Goal: Find contact information

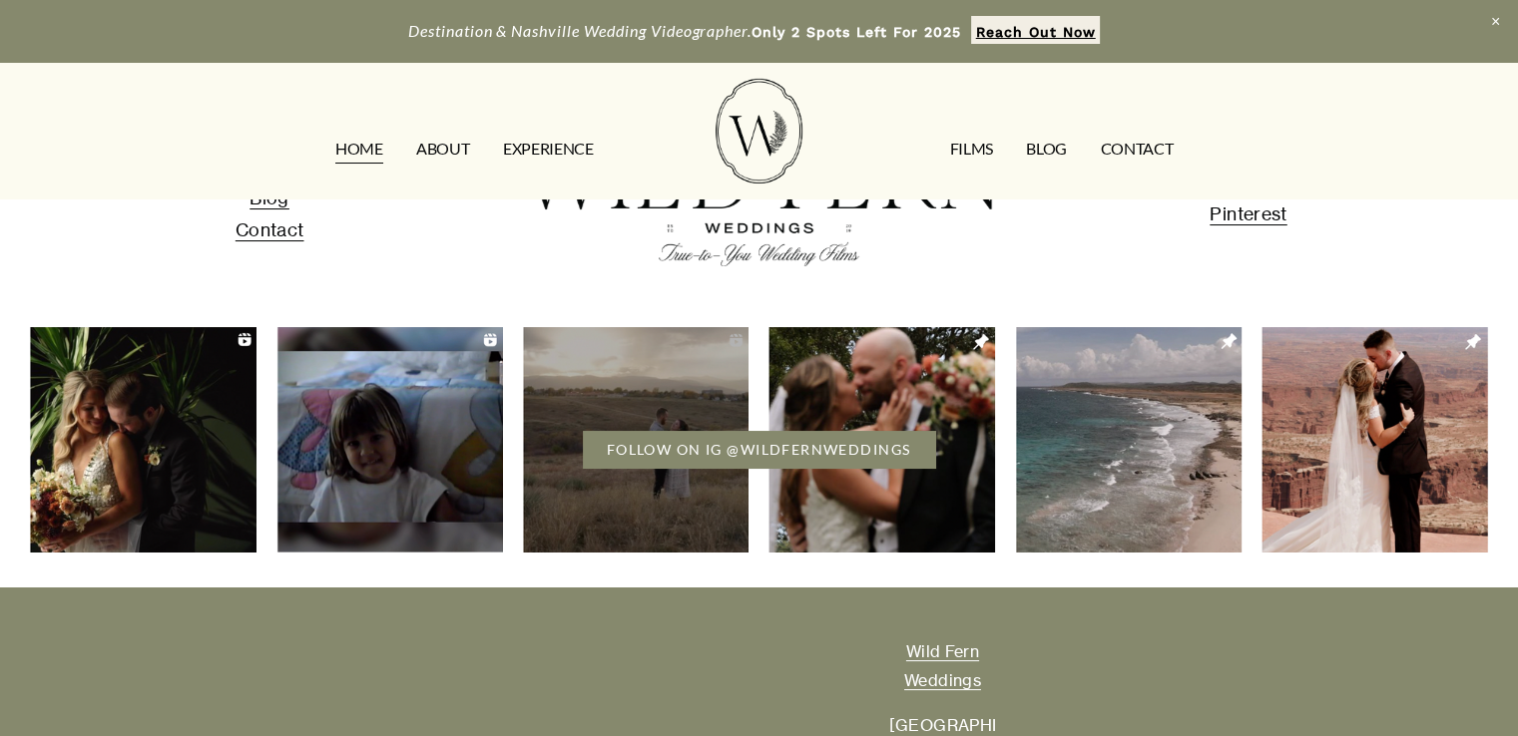
scroll to position [7646, 0]
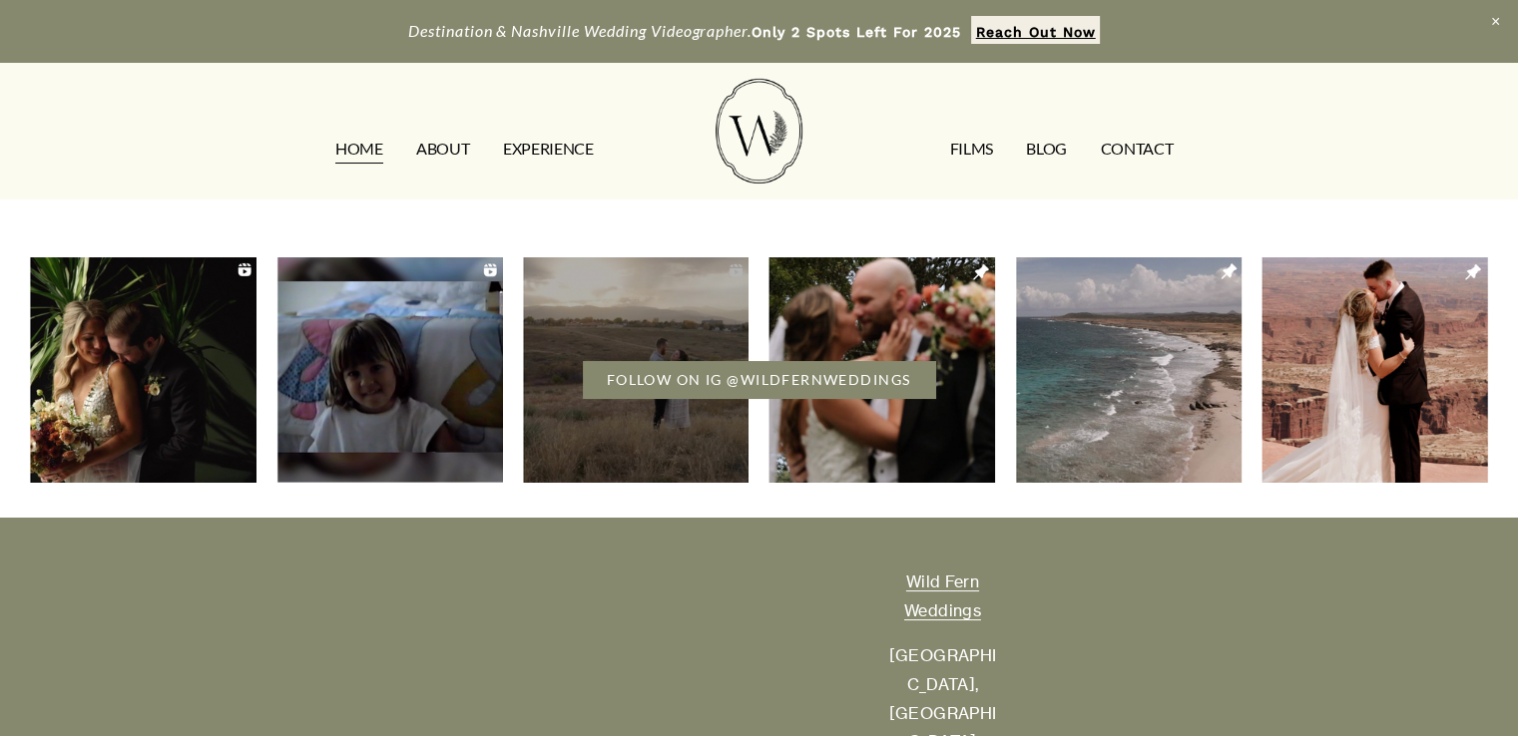
click at [1148, 159] on link "CONTACT" at bounding box center [1136, 150] width 73 height 32
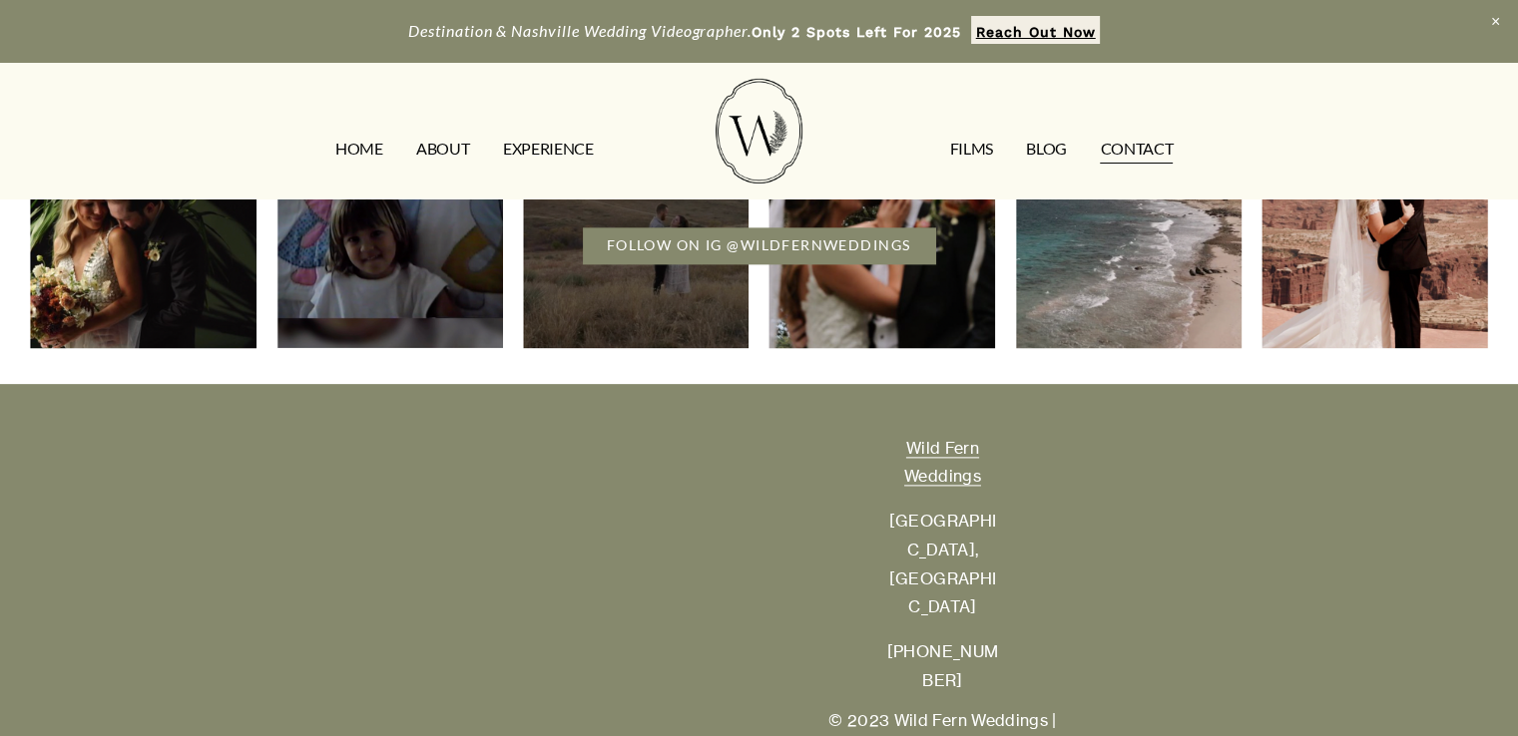
scroll to position [408, 0]
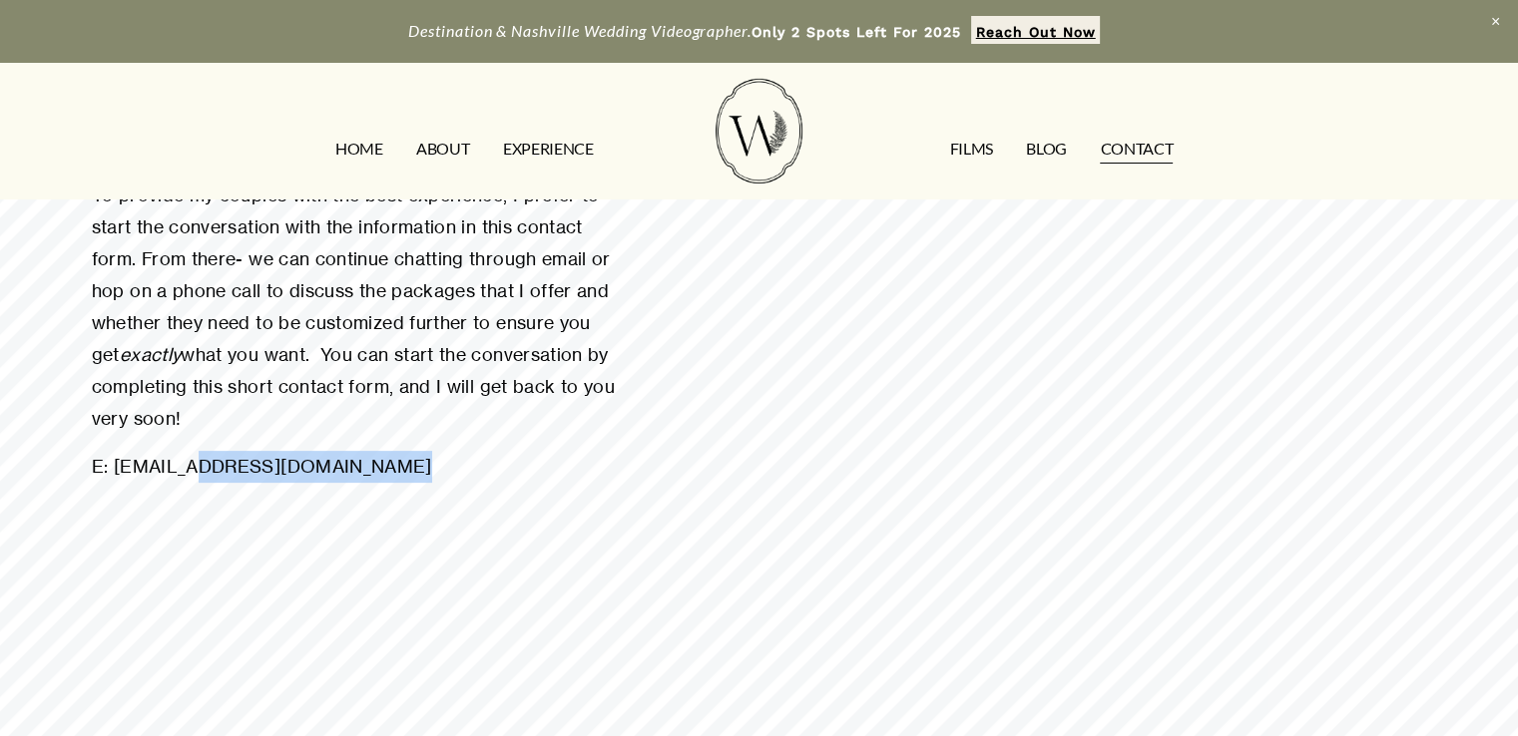
drag, startPoint x: 411, startPoint y: 466, endPoint x: 195, endPoint y: 473, distance: 216.7
click at [195, 473] on p "E: contact@wildfernweddings.com" at bounding box center [362, 467] width 540 height 32
copy p "wildfernweddings.com"
click at [508, 552] on div "You deserve the best fit for your wedding videography. To provide my couples wi…" at bounding box center [362, 631] width 540 height 1580
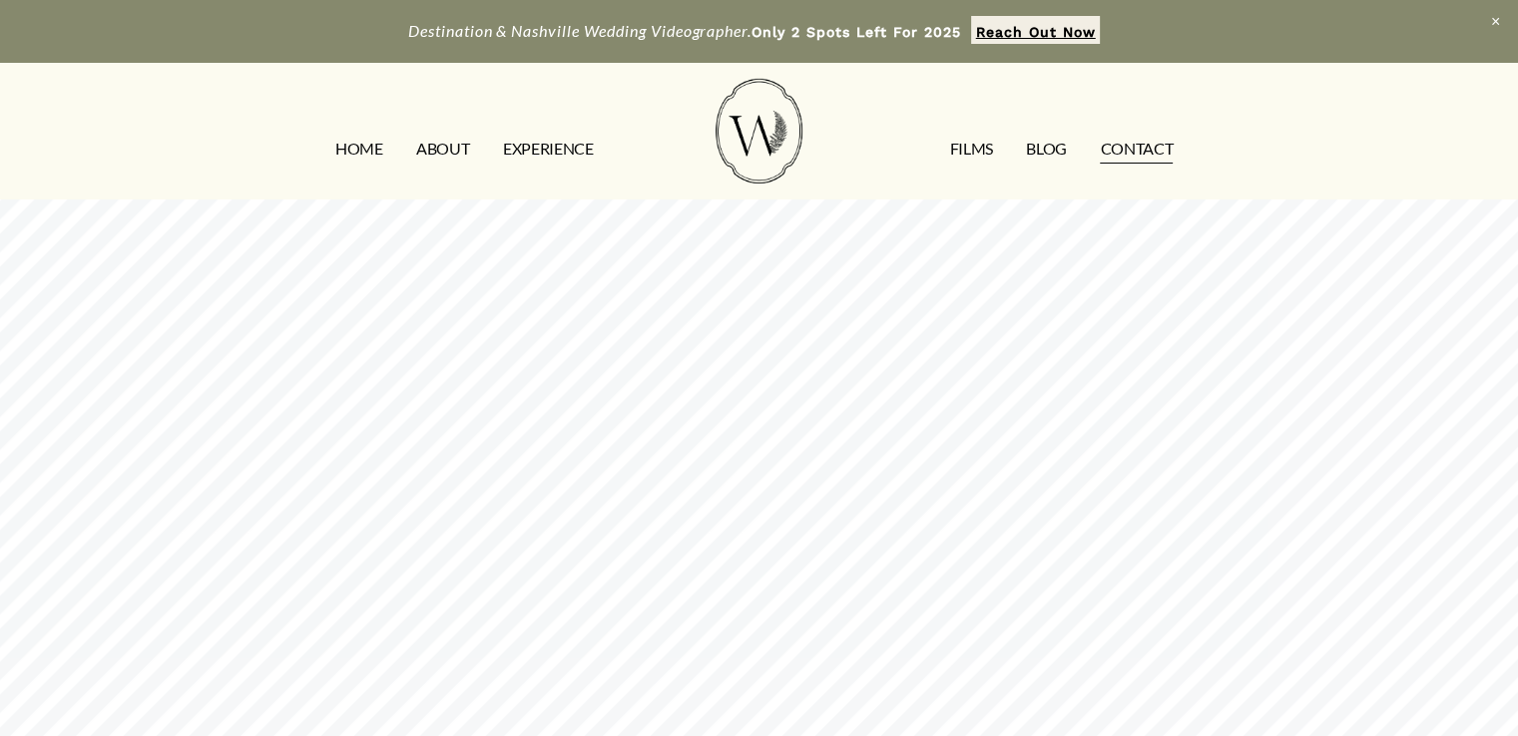
scroll to position [0, 0]
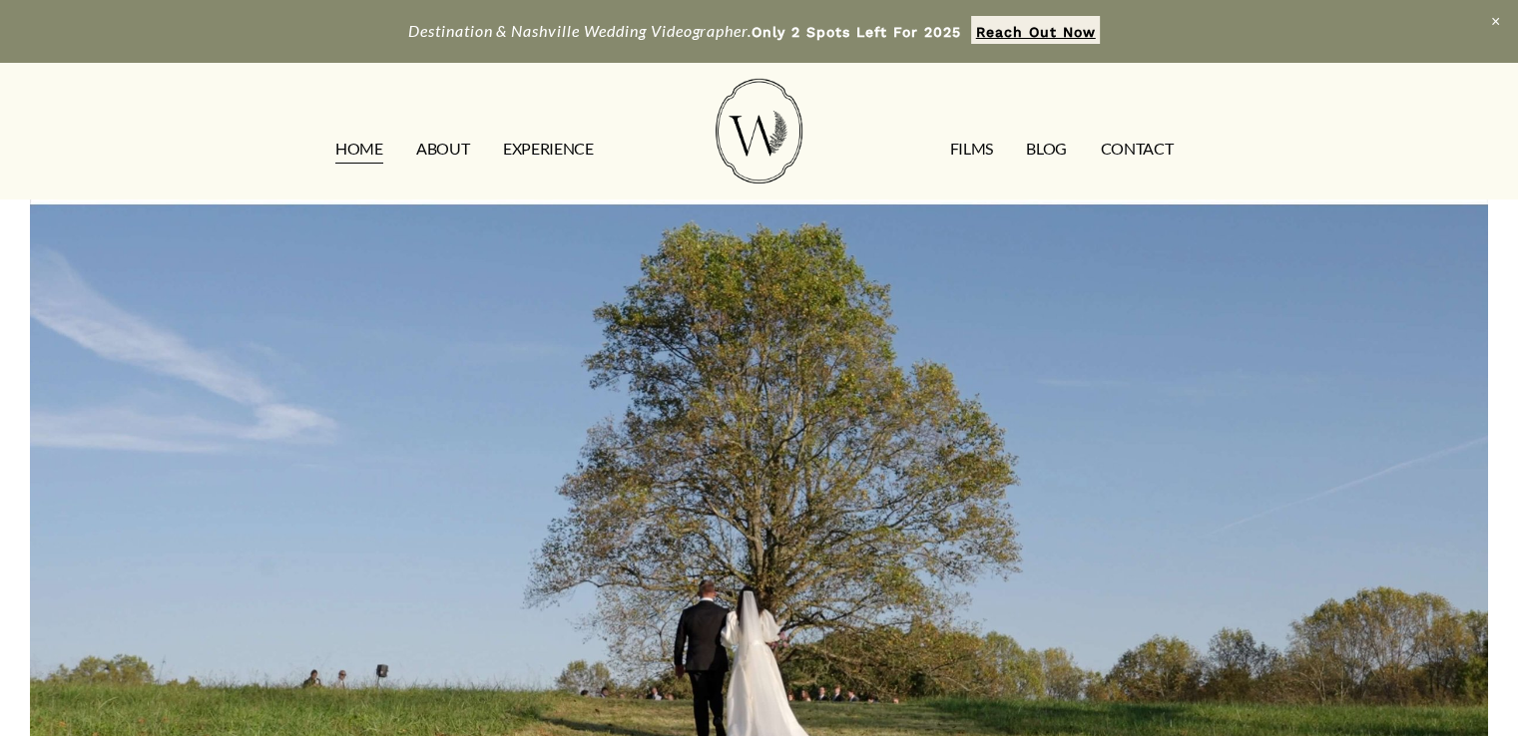
scroll to position [7431, 0]
